Goal: Information Seeking & Learning: Check status

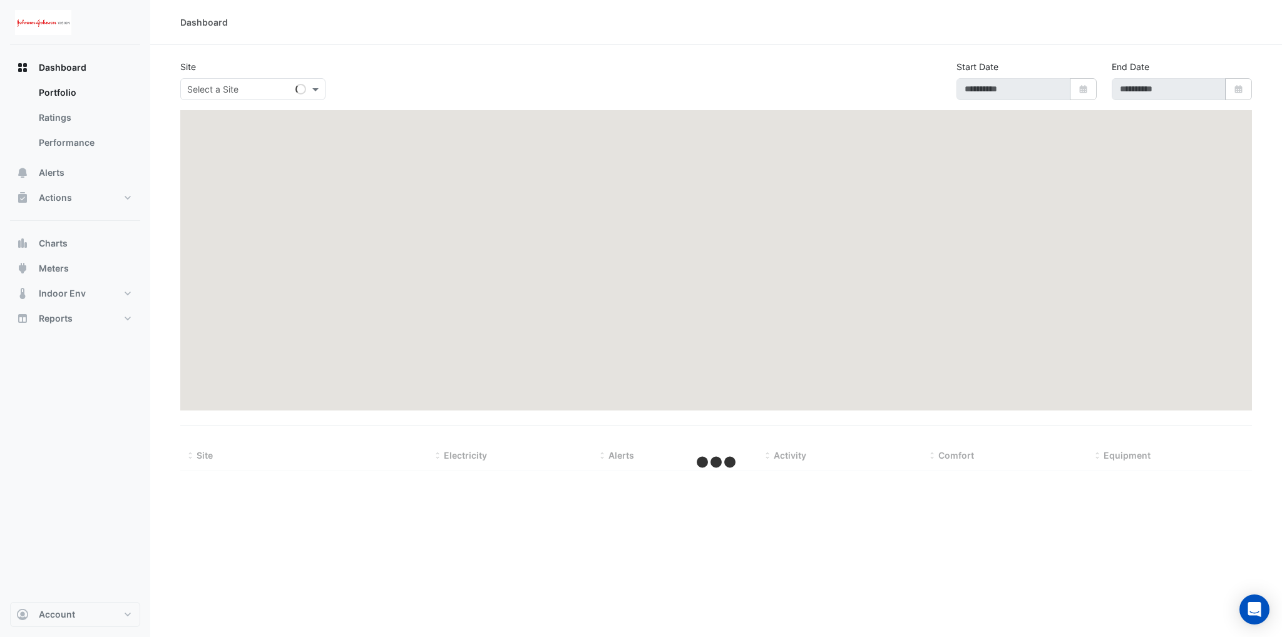
type input "**********"
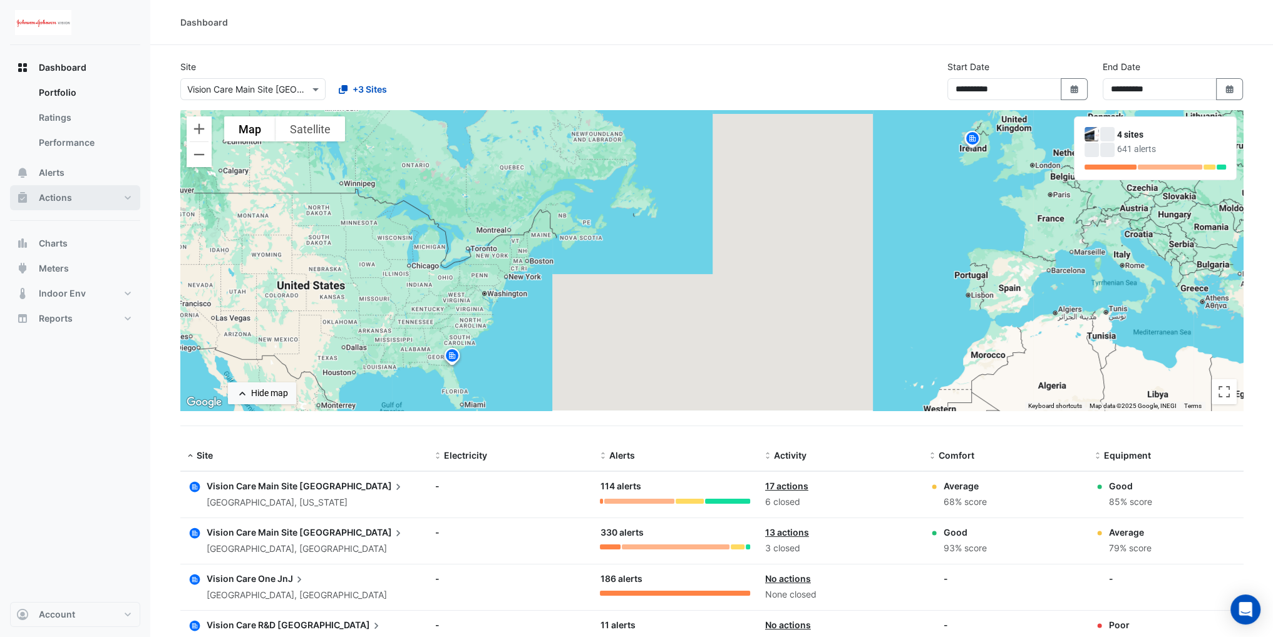
click at [93, 193] on button "Actions" at bounding box center [75, 197] width 130 height 25
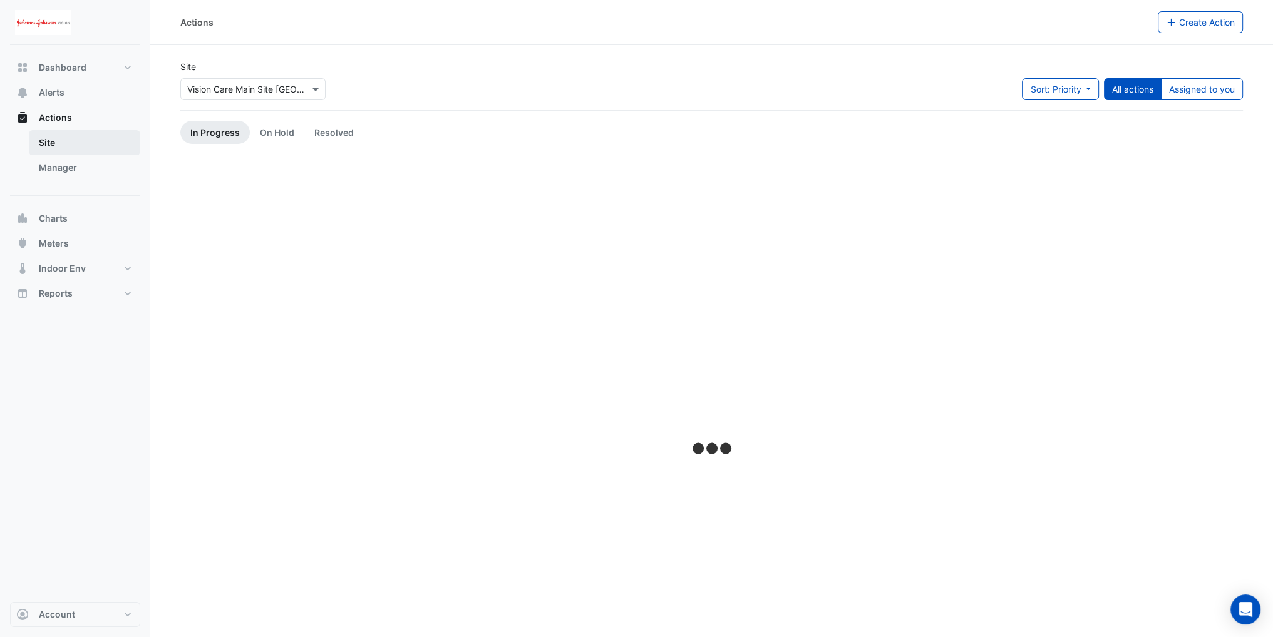
click at [78, 154] on link "Site" at bounding box center [84, 142] width 111 height 25
click at [75, 172] on link "Manager" at bounding box center [84, 167] width 111 height 25
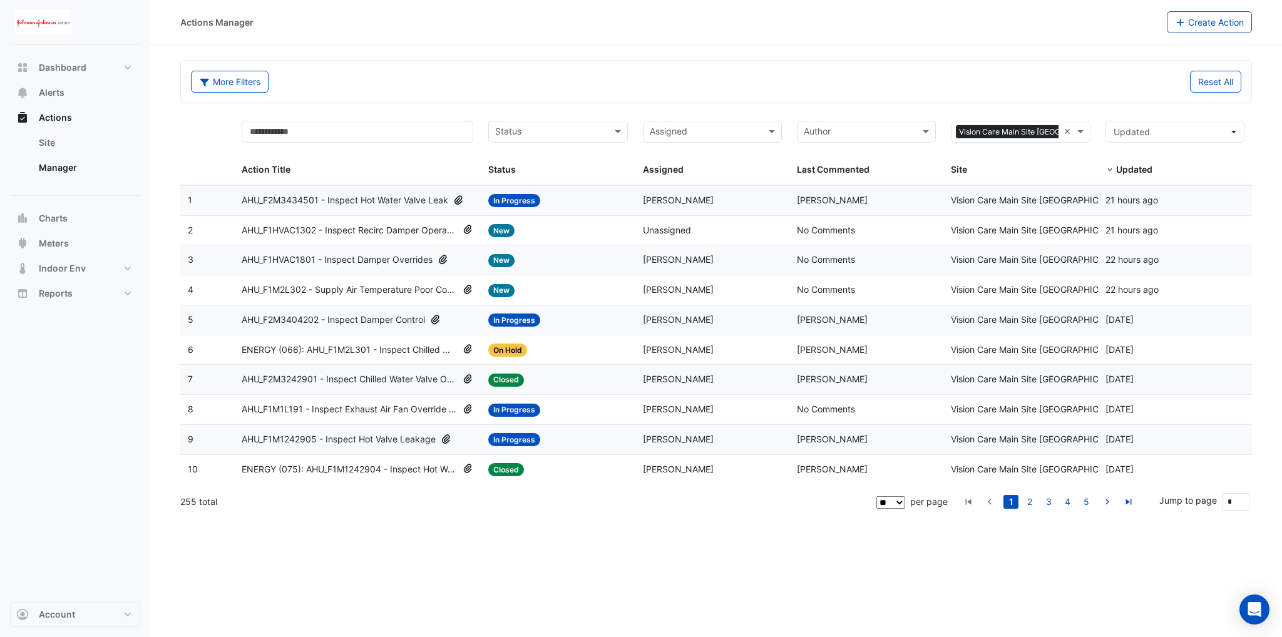
click at [376, 267] on datatable-body-cell "Action Title: AHU_F1HVAC1801 - Inspect Damper Overrides" at bounding box center [357, 259] width 247 height 29
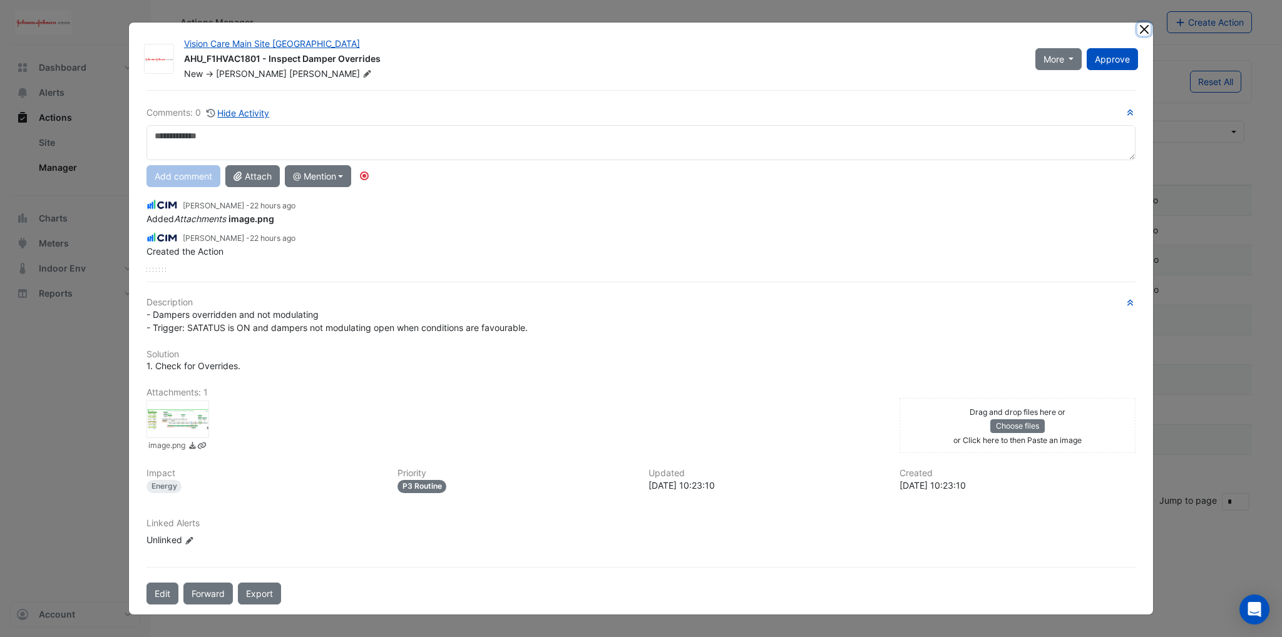
click at [1147, 31] on button "Close" at bounding box center [1143, 29] width 13 height 13
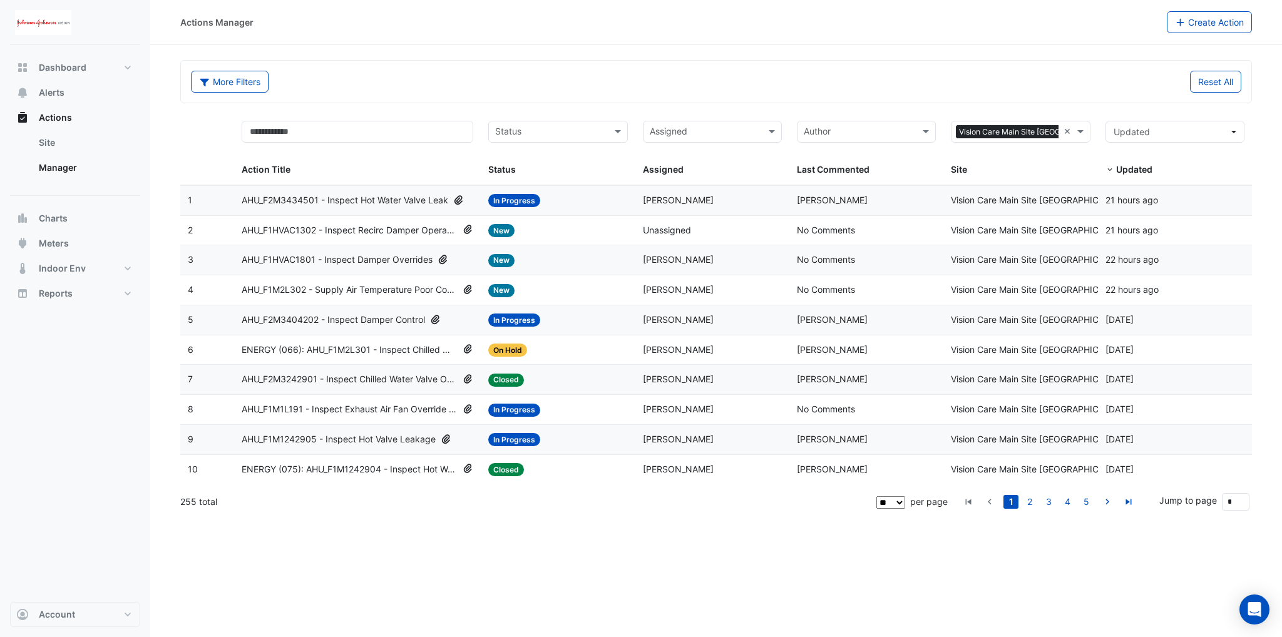
click at [364, 293] on span "AHU_F1M2L302 - Supply Air Temperature Poor Control" at bounding box center [350, 290] width 216 height 14
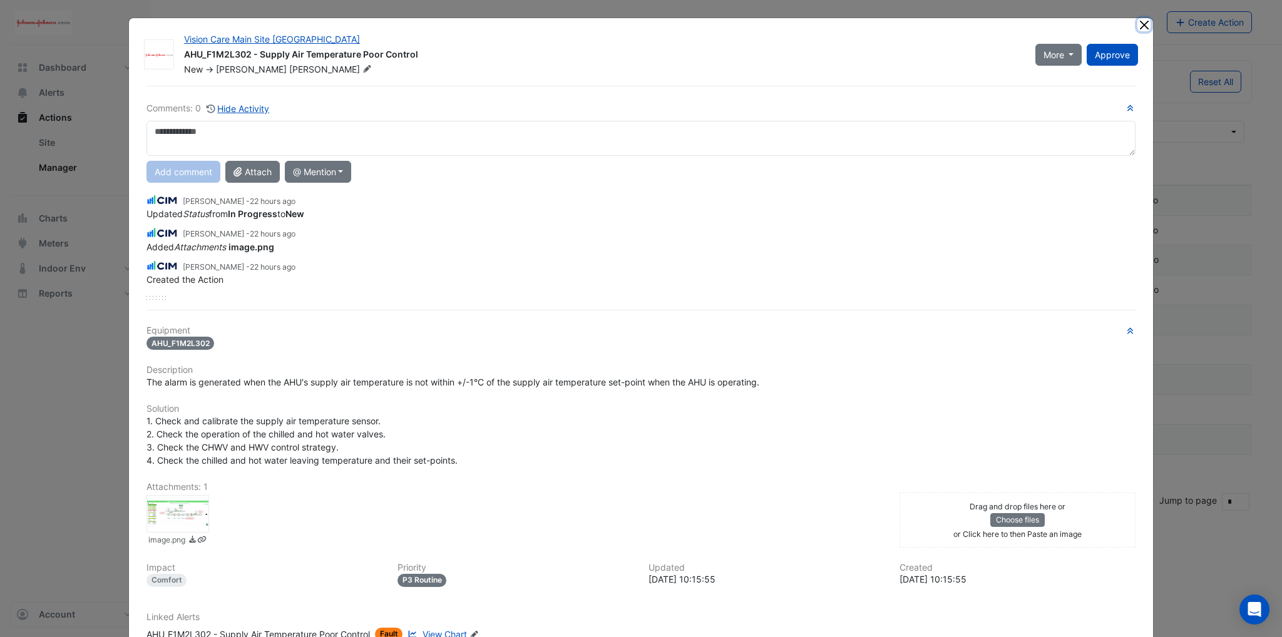
click at [1137, 24] on button "Close" at bounding box center [1143, 24] width 13 height 13
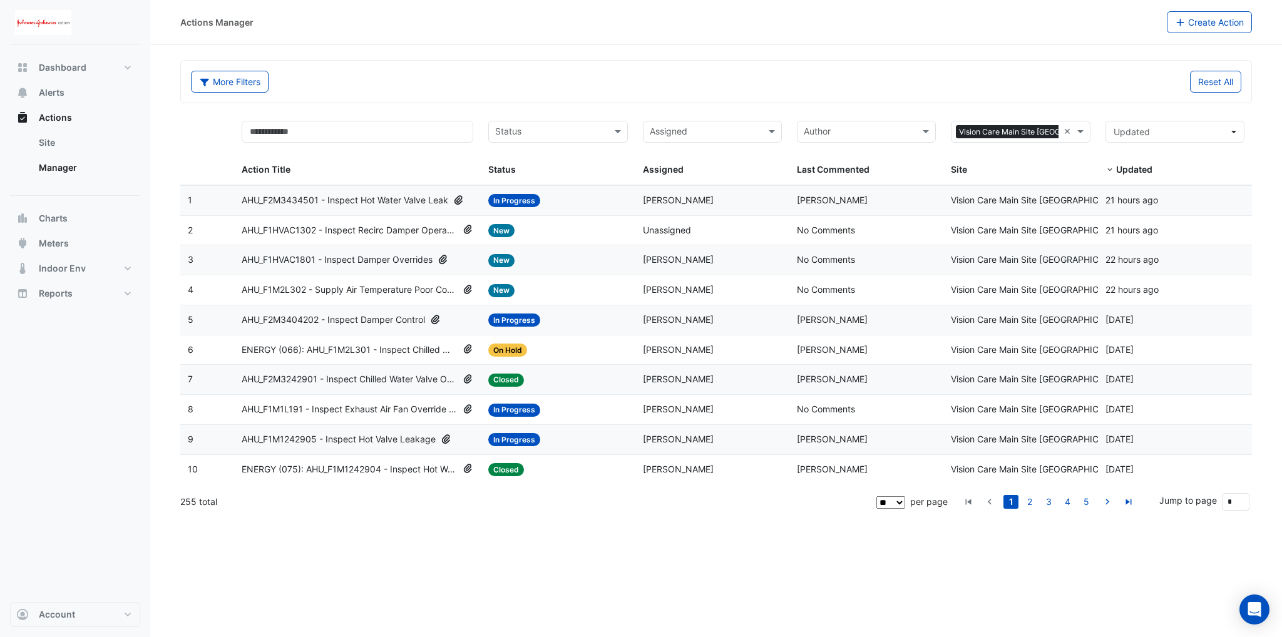
drag, startPoint x: 366, startPoint y: 247, endPoint x: 635, endPoint y: 79, distance: 317.1
click at [635, 79] on div "More Filters" at bounding box center [449, 82] width 533 height 22
